Goal: Information Seeking & Learning: Learn about a topic

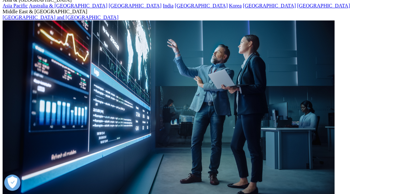
scroll to position [94, 0]
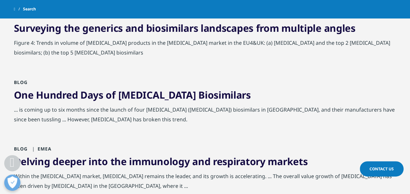
scroll to position [550, 0]
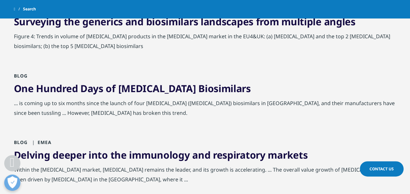
click at [321, 26] on link "Surveying the generics and biosimilars landscapes from multiple angles" at bounding box center [185, 21] width 342 height 13
click at [315, 25] on link "Surveying the generics and biosimilars landscapes from multiple angles" at bounding box center [185, 21] width 342 height 13
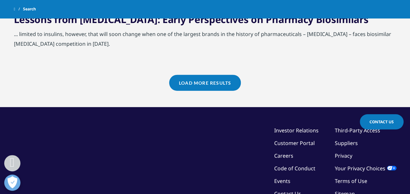
scroll to position [807, 0]
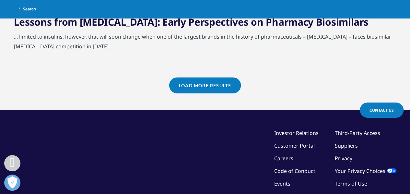
click at [208, 92] on link "Load More Results" at bounding box center [205, 86] width 72 height 16
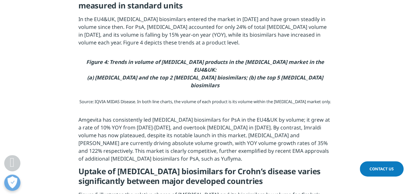
drag, startPoint x: 415, startPoint y: 41, endPoint x: 402, endPoint y: 100, distance: 60.5
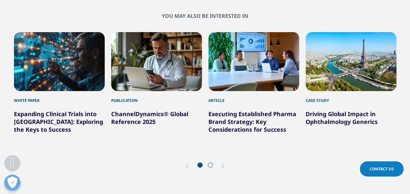
scroll to position [2064, 0]
